Goal: Task Accomplishment & Management: Manage account settings

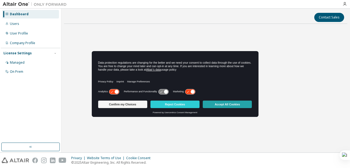
click at [231, 104] on button "Accept All Cookies" at bounding box center [227, 103] width 49 height 7
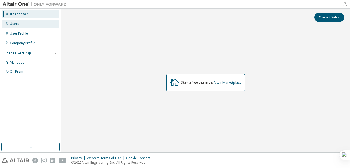
click at [20, 25] on div "Users" at bounding box center [30, 23] width 57 height 9
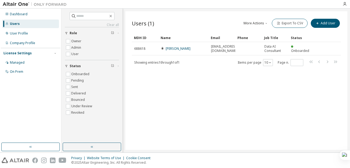
click at [156, 94] on div "Users (1) More Actions Import From CSV Export To CSV Add User Clear Load Save S…" at bounding box center [236, 80] width 222 height 138
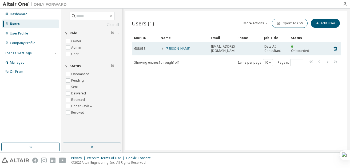
click at [174, 49] on link "Fernando Jurado" at bounding box center [178, 48] width 25 height 5
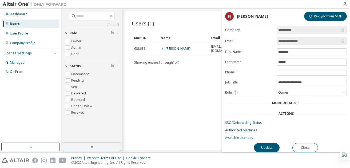
scroll to position [4, 0]
click at [214, 88] on div "Users (1) More Actions Import From CSV Export To CSV Add User Clear Load Save S…" at bounding box center [236, 80] width 222 height 138
click at [335, 17] on button "Re-Sync from MDH" at bounding box center [325, 16] width 43 height 9
click at [196, 86] on div "Users (1) More Actions Import From CSV Export To CSV Add User Clear Load Save S…" at bounding box center [236, 80] width 222 height 138
click at [309, 146] on button "Close" at bounding box center [305, 147] width 26 height 9
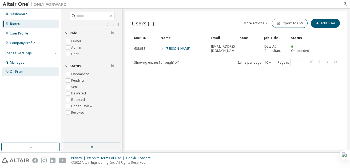
click at [15, 72] on div "On Prem" at bounding box center [16, 71] width 13 height 4
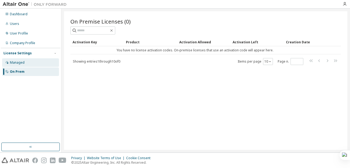
click at [14, 63] on div "Managed" at bounding box center [17, 62] width 15 height 4
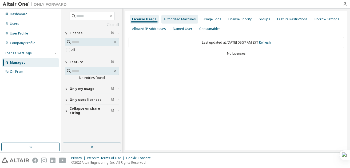
click at [174, 21] on div "Authorized Machines" at bounding box center [180, 19] width 32 height 4
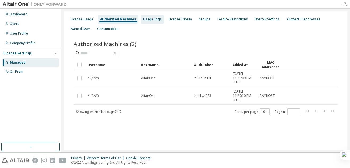
click at [148, 20] on div "Usage Logs" at bounding box center [152, 19] width 19 height 4
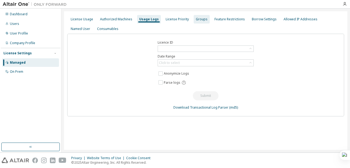
click at [196, 21] on div "Groups" at bounding box center [202, 19] width 12 height 4
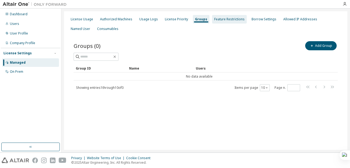
click at [228, 22] on div "Feature Restrictions" at bounding box center [229, 19] width 35 height 9
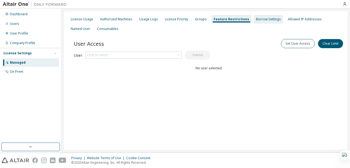
click at [254, 22] on div "Borrow Settings" at bounding box center [268, 19] width 29 height 9
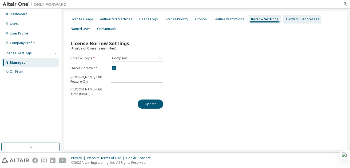
click at [288, 22] on div "Allowed IP Addresses" at bounding box center [302, 19] width 38 height 9
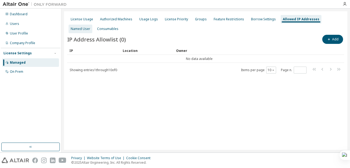
click at [92, 25] on div "Named User" at bounding box center [81, 29] width 24 height 9
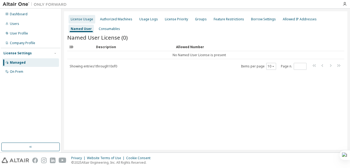
click at [92, 21] on div "License Usage" at bounding box center [82, 19] width 22 height 4
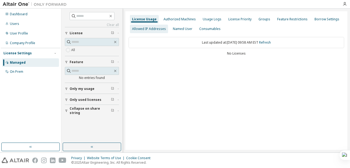
click at [147, 30] on div "Allowed IP Addresses" at bounding box center [149, 29] width 34 height 4
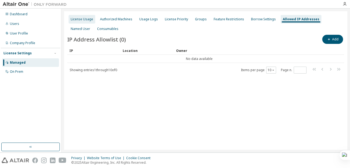
click at [88, 19] on div "License Usage" at bounding box center [82, 19] width 22 height 4
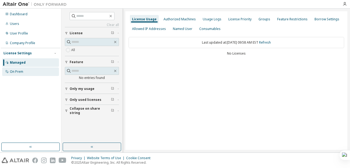
click at [16, 74] on div "On Prem" at bounding box center [16, 71] width 13 height 4
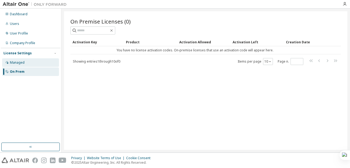
click at [17, 63] on div "Managed" at bounding box center [17, 62] width 15 height 4
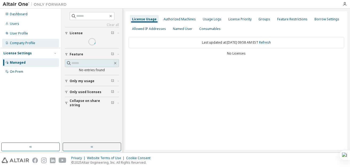
click at [23, 42] on div "Company Profile" at bounding box center [22, 43] width 25 height 4
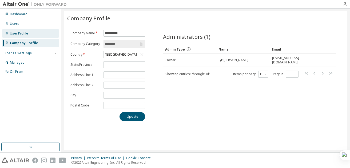
click at [23, 35] on div "User Profile" at bounding box center [19, 33] width 18 height 4
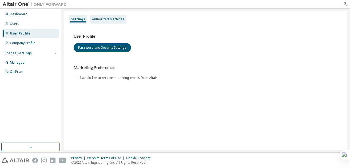
click at [114, 18] on div "Authorized Machines" at bounding box center [108, 19] width 32 height 4
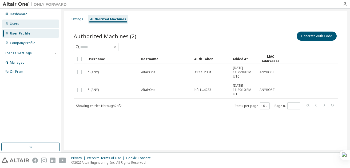
click at [27, 24] on div "Users" at bounding box center [30, 23] width 57 height 9
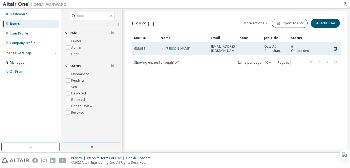
click at [181, 49] on link "Fernando Jurado" at bounding box center [178, 48] width 25 height 5
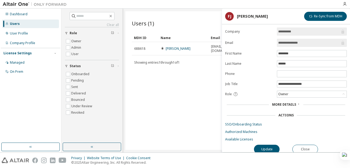
click at [181, 72] on div "Users (1) More Actions Import From CSV Export To CSV Add User Clear Load Save S…" at bounding box center [236, 80] width 222 height 138
click at [345, 5] on icon "button" at bounding box center [345, 4] width 4 height 4
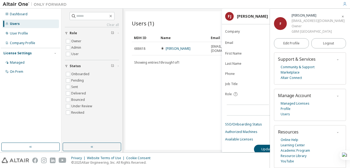
click at [344, 15] on icon "button" at bounding box center [342, 16] width 3 height 3
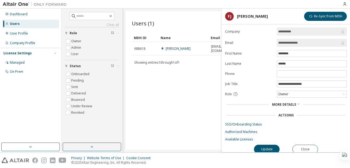
click at [184, 92] on div "Users (1) More Actions Import From CSV Export To CSV Add User Clear Load Save S…" at bounding box center [236, 80] width 222 height 138
click at [74, 55] on label "User" at bounding box center [75, 54] width 9 height 6
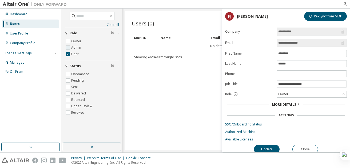
click at [73, 47] on label "Admin" at bounding box center [76, 47] width 11 height 6
click at [73, 38] on button "Role" at bounding box center [92, 33] width 54 height 12
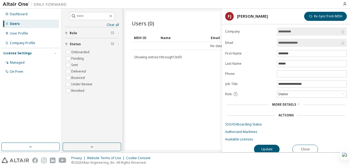
click at [73, 38] on button "Role" at bounding box center [92, 33] width 54 height 12
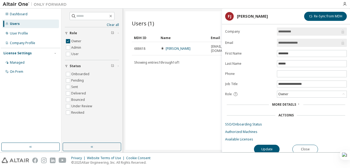
click at [174, 102] on div "Users (1) More Actions Import From CSV Export To CSV Add User Clear Load Save S…" at bounding box center [236, 80] width 222 height 138
